Goal: Book appointment/travel/reservation

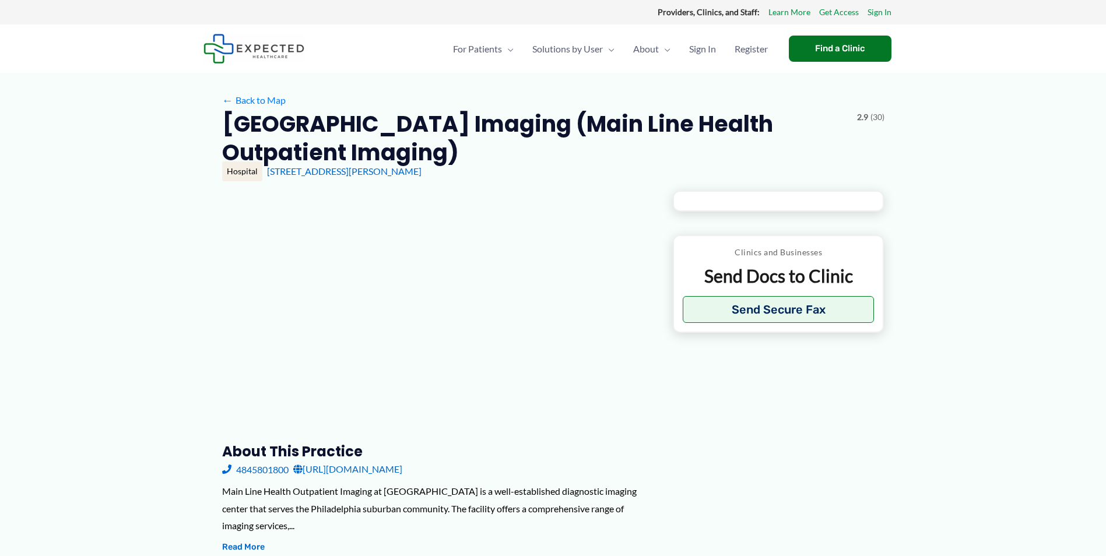
type input "**********"
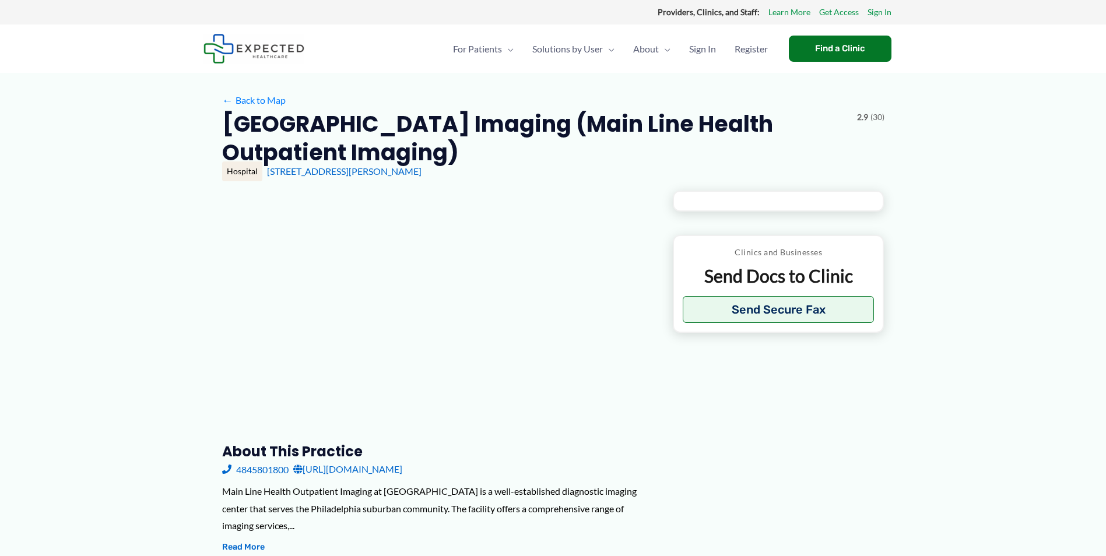
type input "**********"
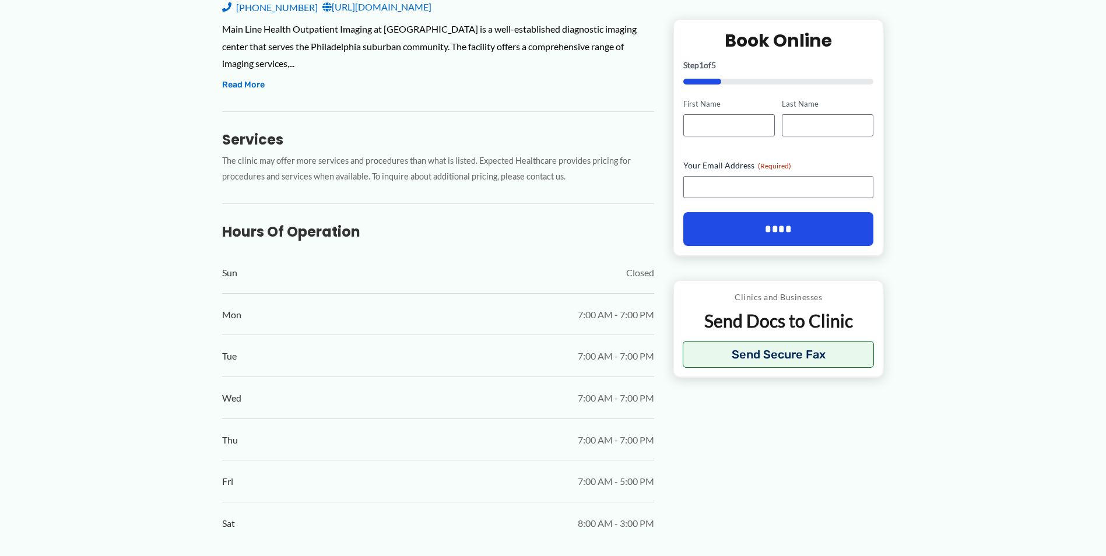
scroll to position [459, 0]
